Goal: Register for event/course

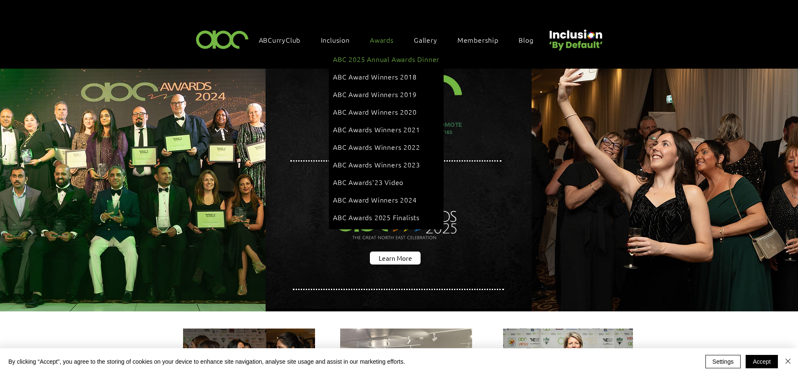
click at [378, 56] on span "ABC 2025 Annual Awards Dinner" at bounding box center [386, 58] width 106 height 9
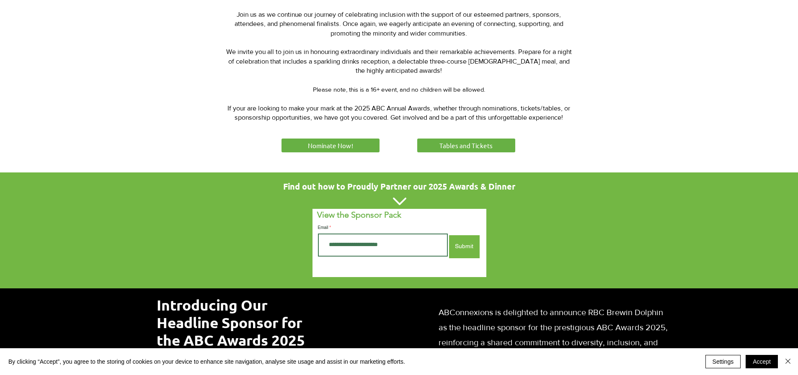
scroll to position [293, 0]
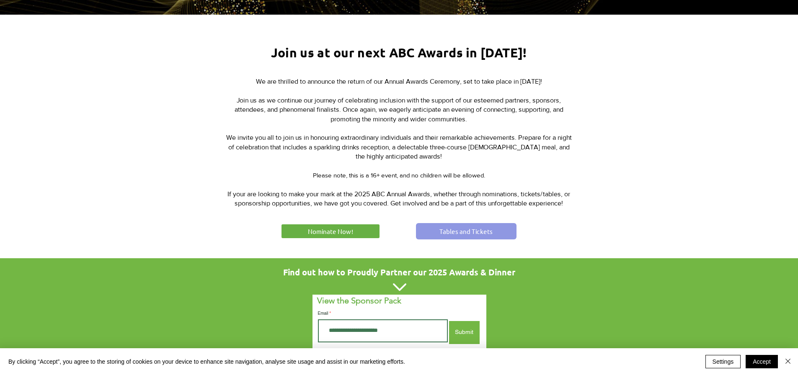
click at [469, 232] on span "Tables and Tickets" at bounding box center [465, 231] width 53 height 9
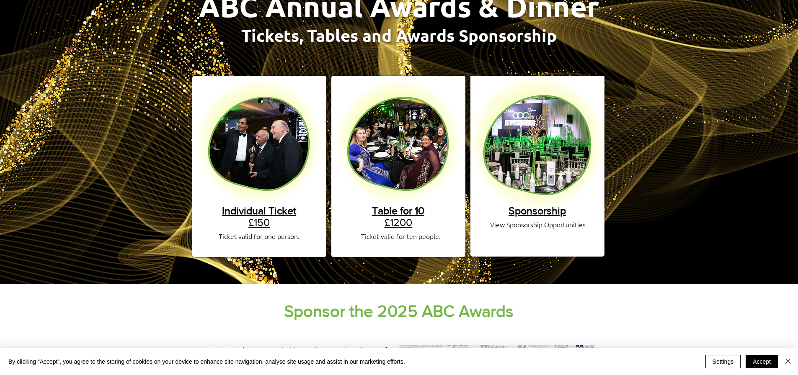
scroll to position [98, 0]
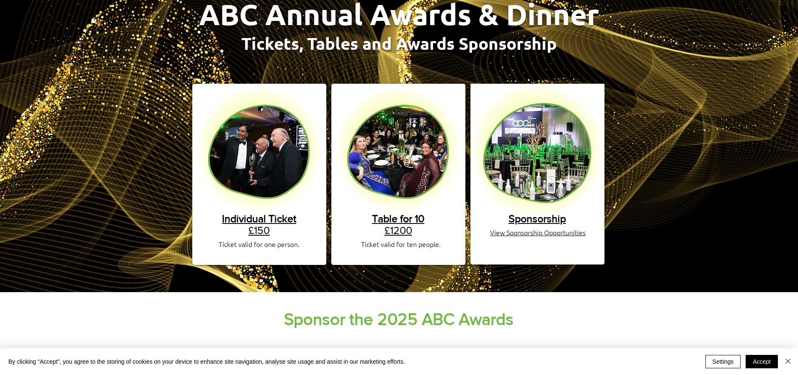
click at [266, 216] on link "Individual Ticket £150" at bounding box center [259, 224] width 74 height 23
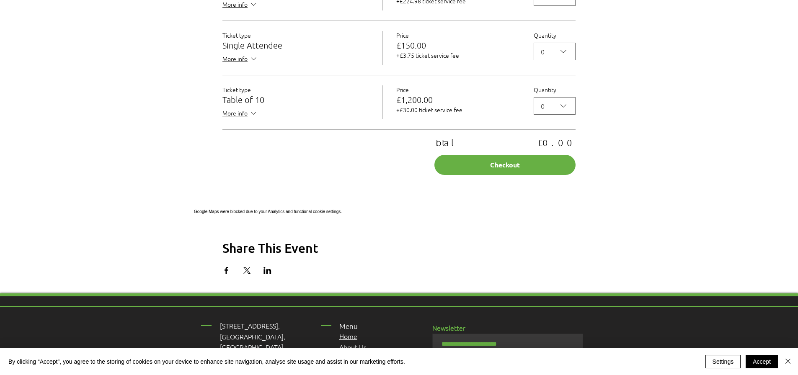
scroll to position [754, 0]
